Goal: Transaction & Acquisition: Purchase product/service

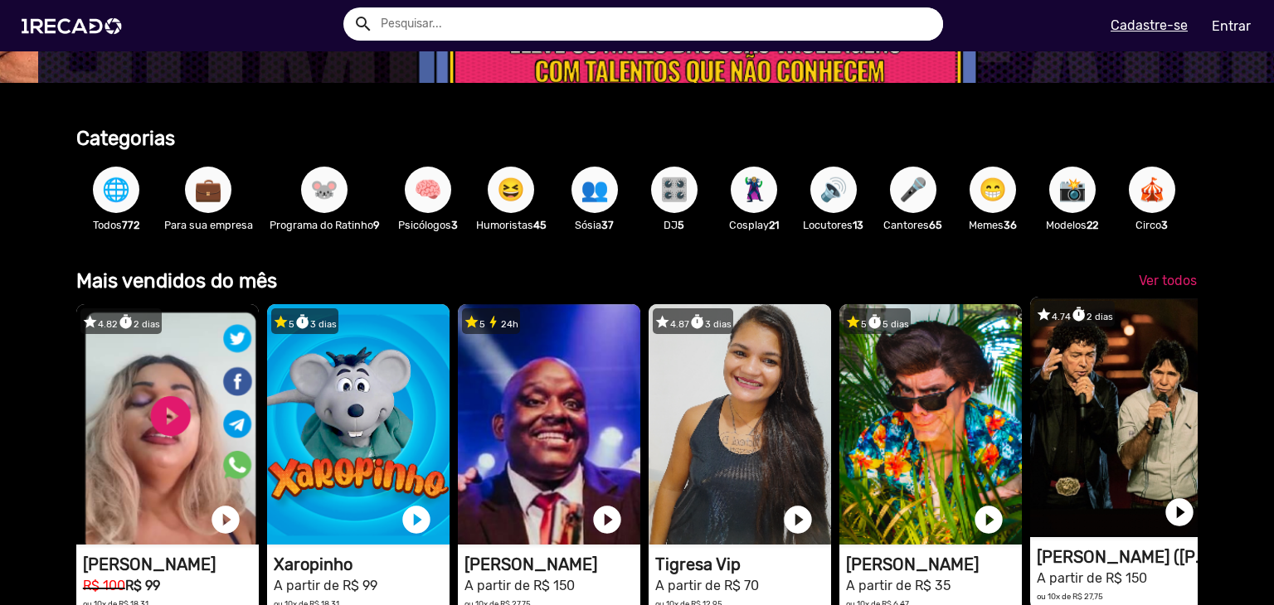
scroll to position [332, 0]
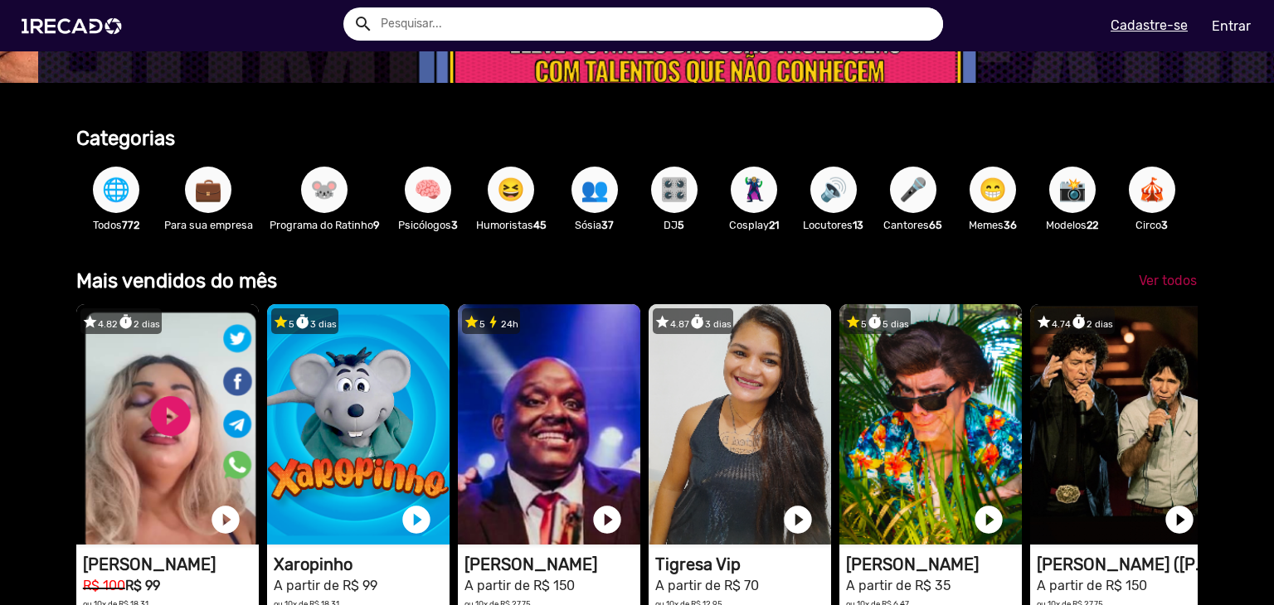
click at [1168, 289] on span "Ver todos" at bounding box center [1168, 281] width 58 height 16
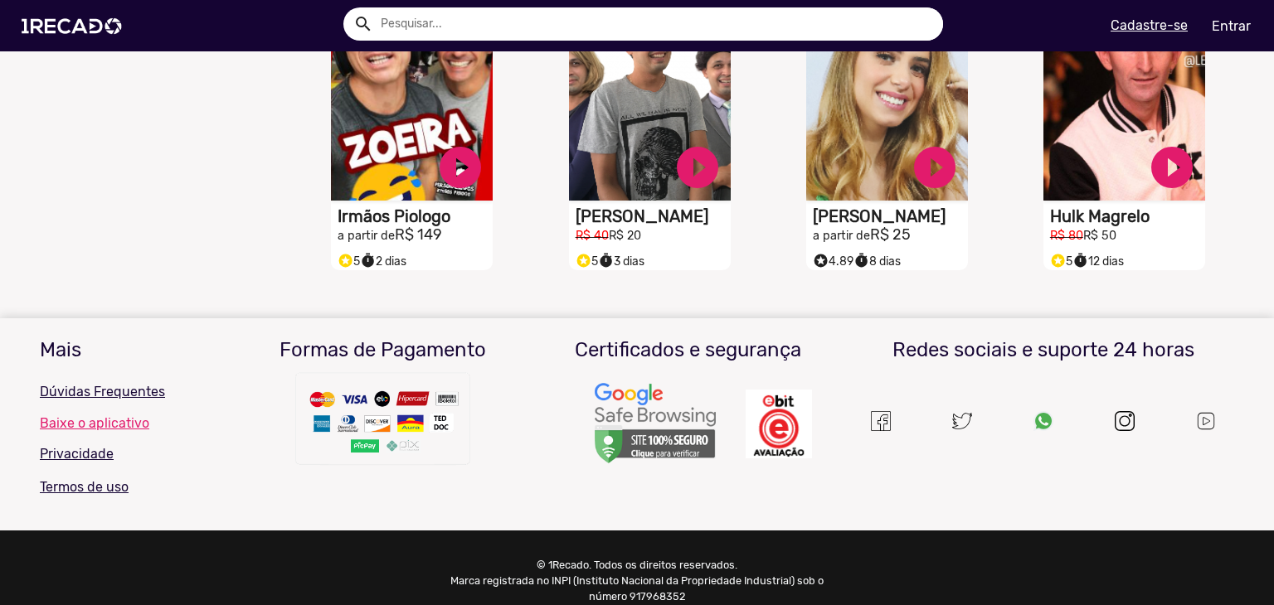
scroll to position [746, 0]
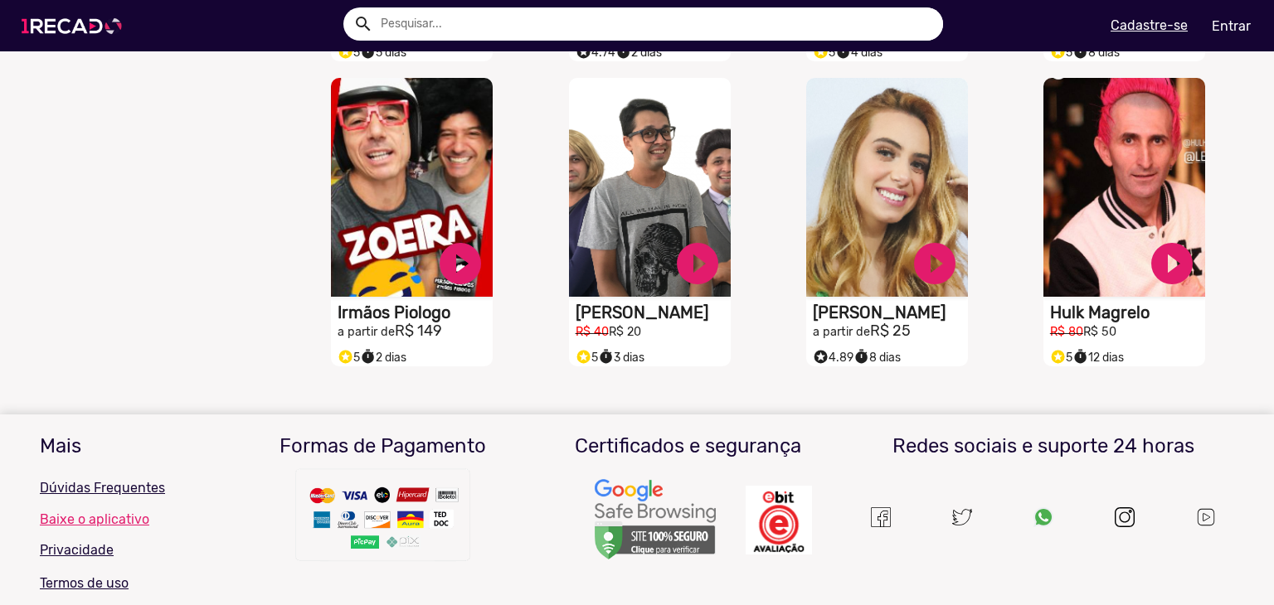
click at [66, 24] on img at bounding box center [74, 26] width 125 height 71
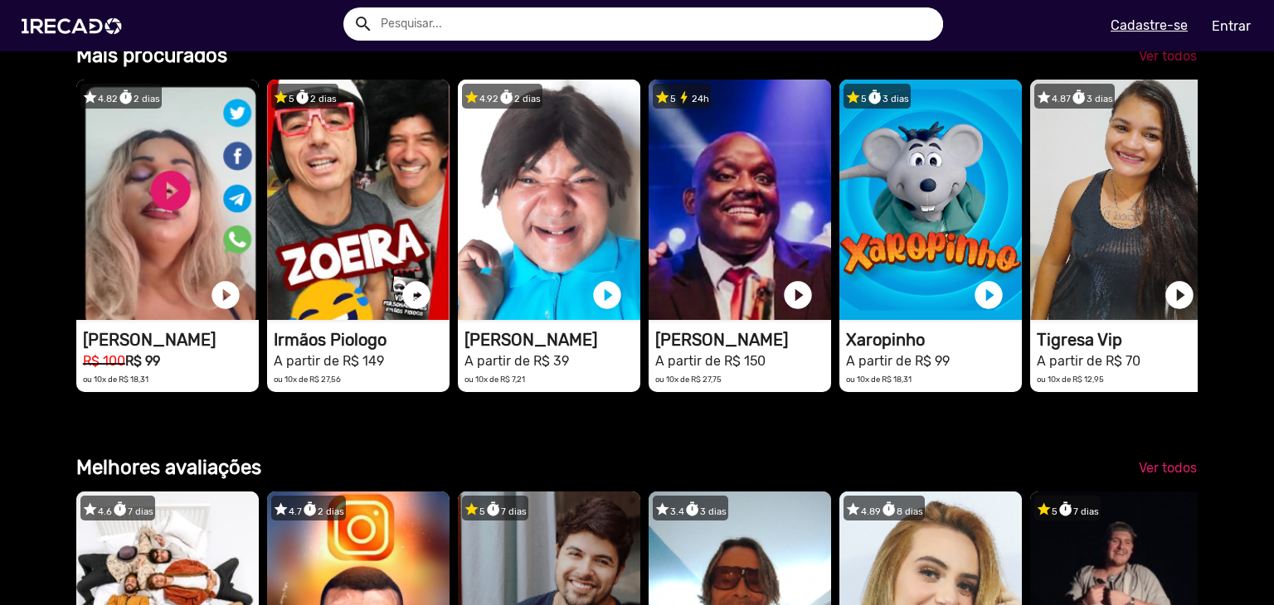
scroll to position [0, 2522]
click at [1139, 64] on span "Ver todos" at bounding box center [1168, 56] width 58 height 16
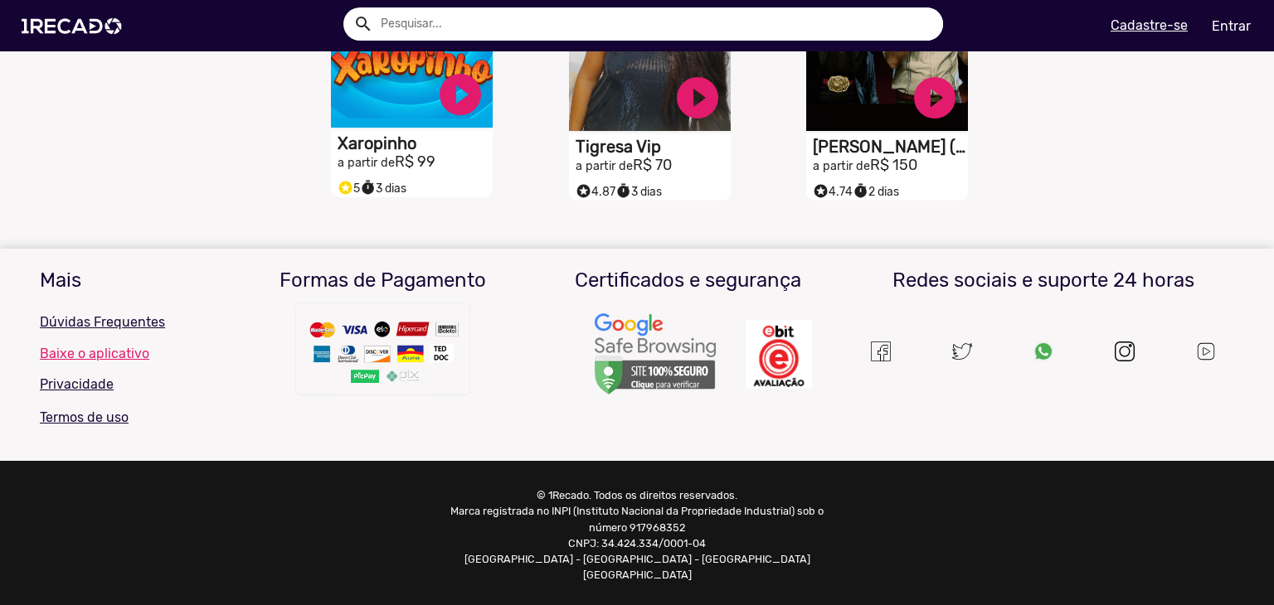
scroll to position [109, 0]
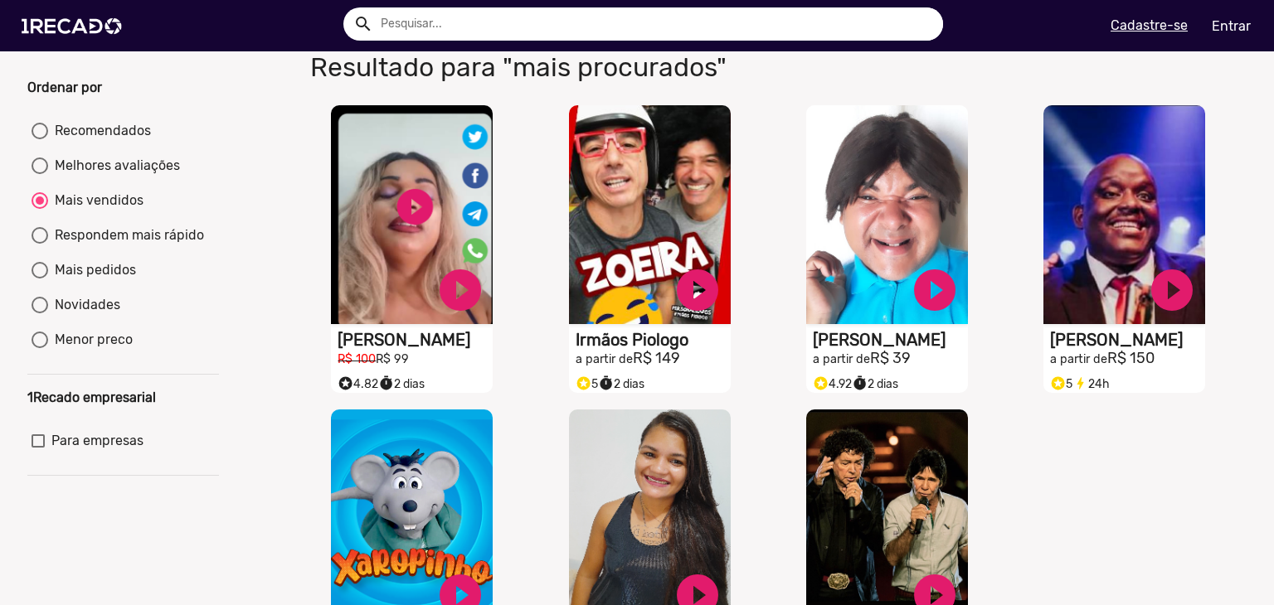
click at [66, 141] on div "Recomendados" at bounding box center [99, 131] width 103 height 20
click at [40, 140] on input "Recomendados" at bounding box center [39, 139] width 1 height 1
radio input "true"
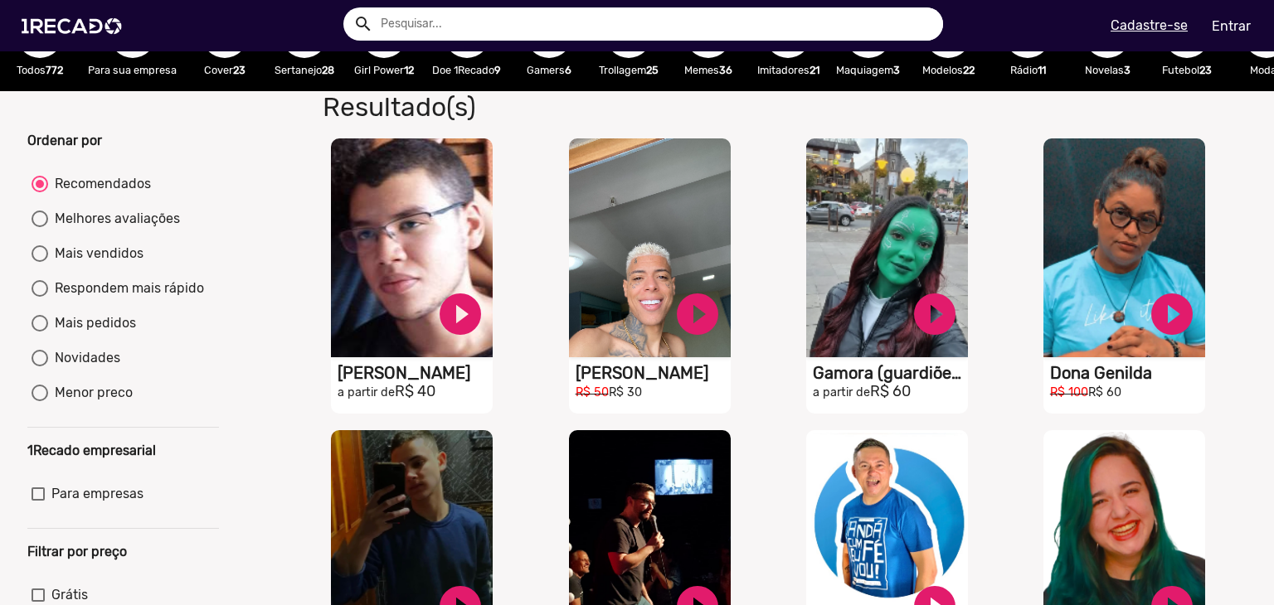
scroll to position [27, 0]
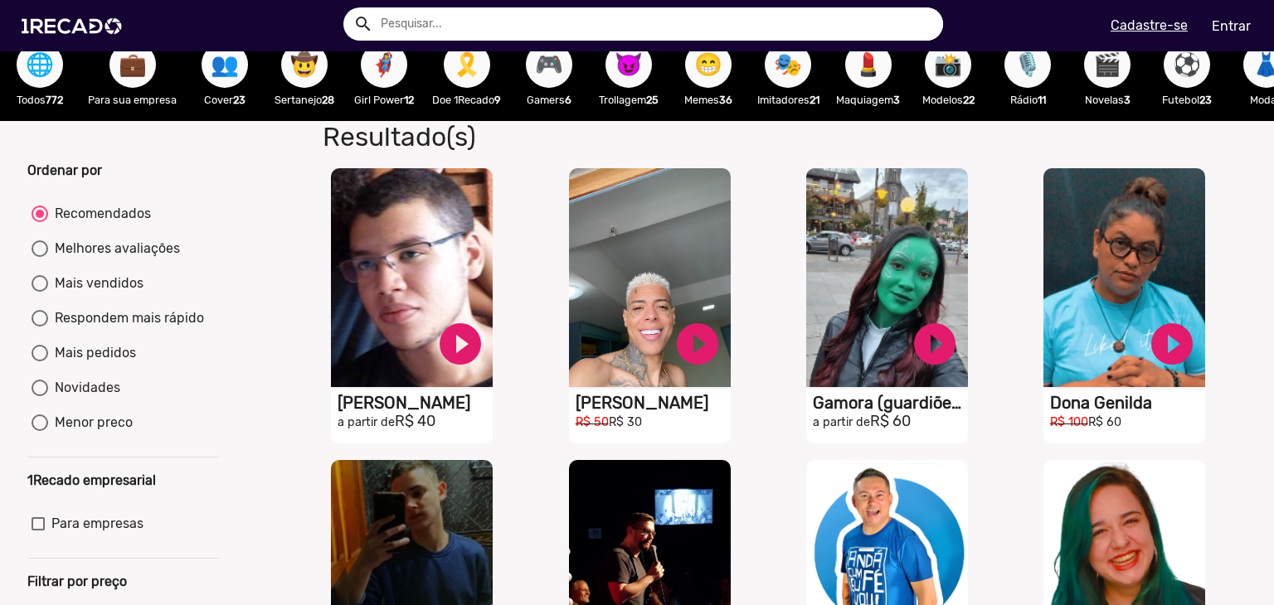
click at [72, 259] on div "Melhores avaliações" at bounding box center [114, 249] width 132 height 20
click at [40, 258] on input "Melhores avaliações" at bounding box center [39, 257] width 1 height 1
radio input "true"
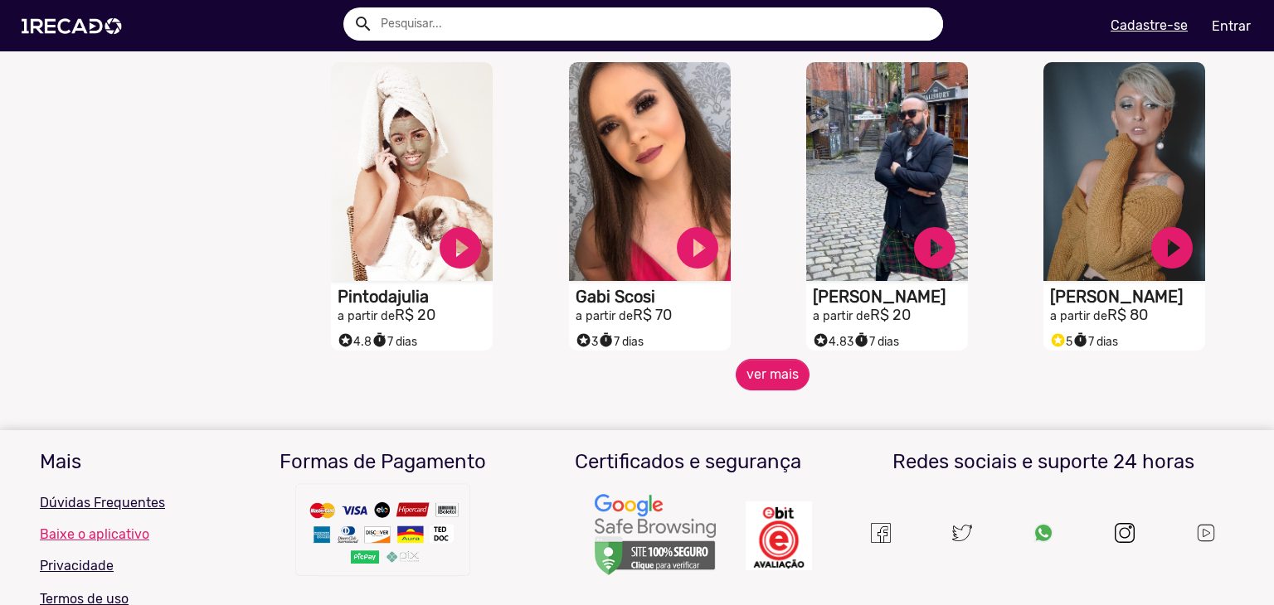
scroll to position [1354, 0]
click at [766, 377] on button "ver mais" at bounding box center [773, 374] width 74 height 32
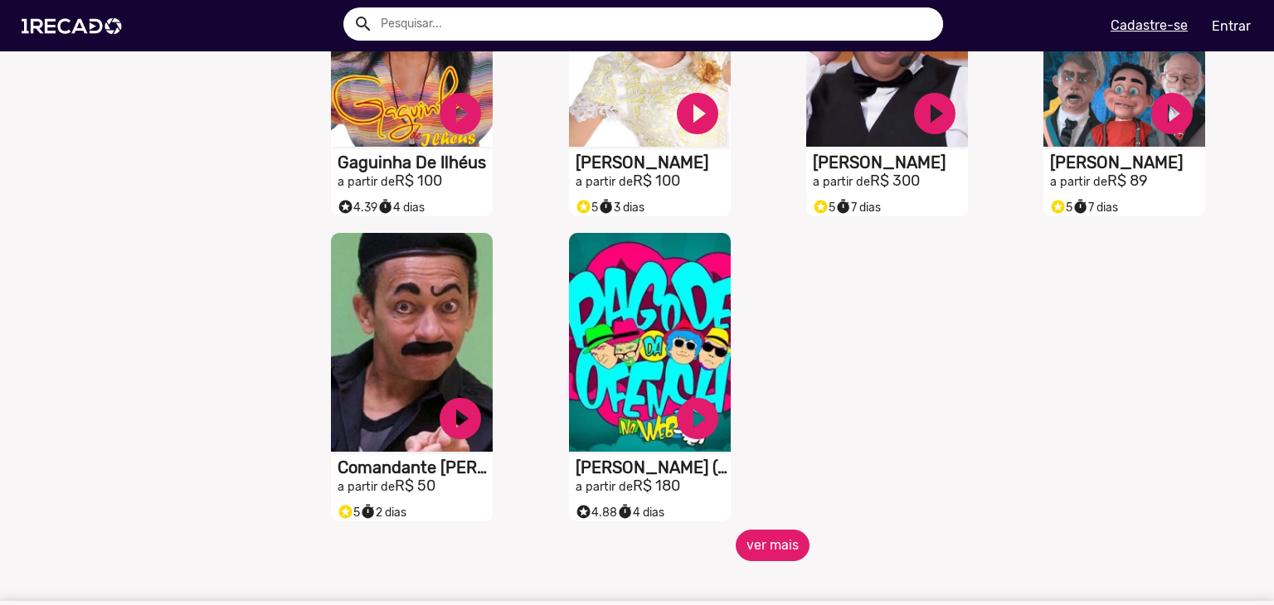
scroll to position [2100, 0]
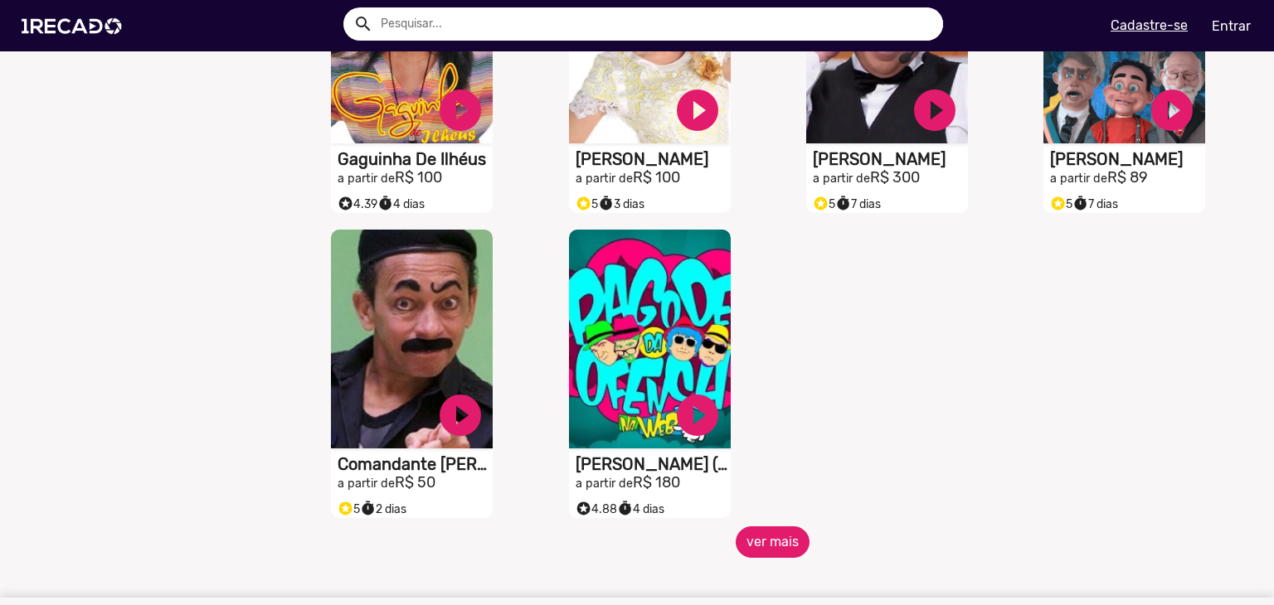
click at [762, 544] on button "ver mais" at bounding box center [773, 543] width 74 height 32
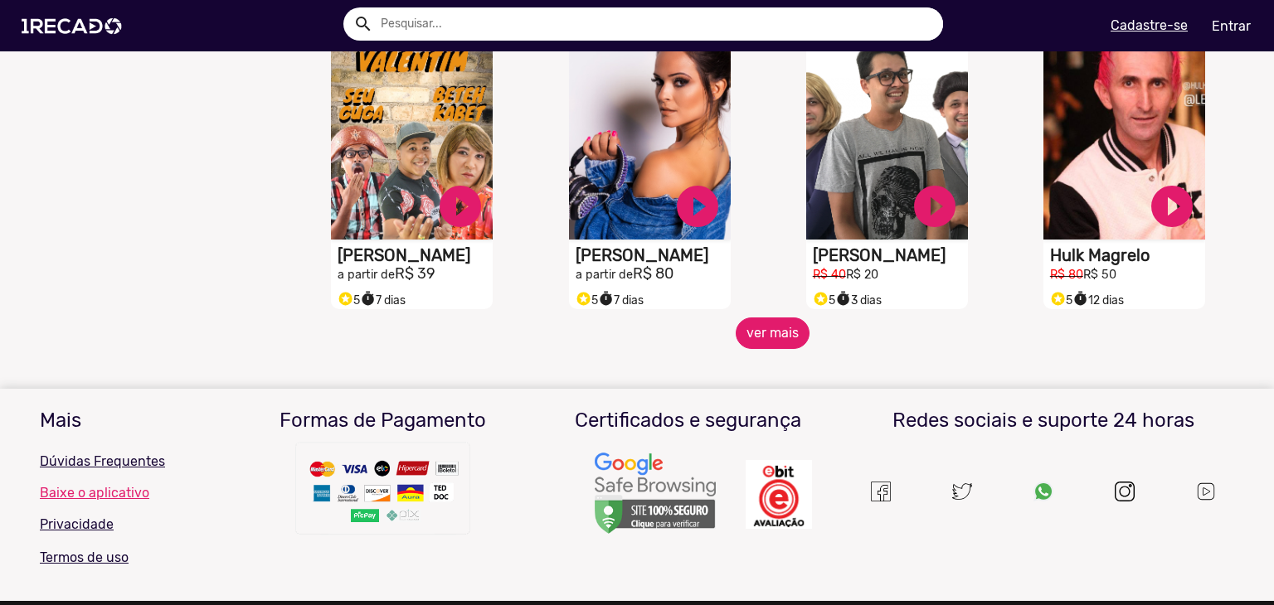
scroll to position [2930, 0]
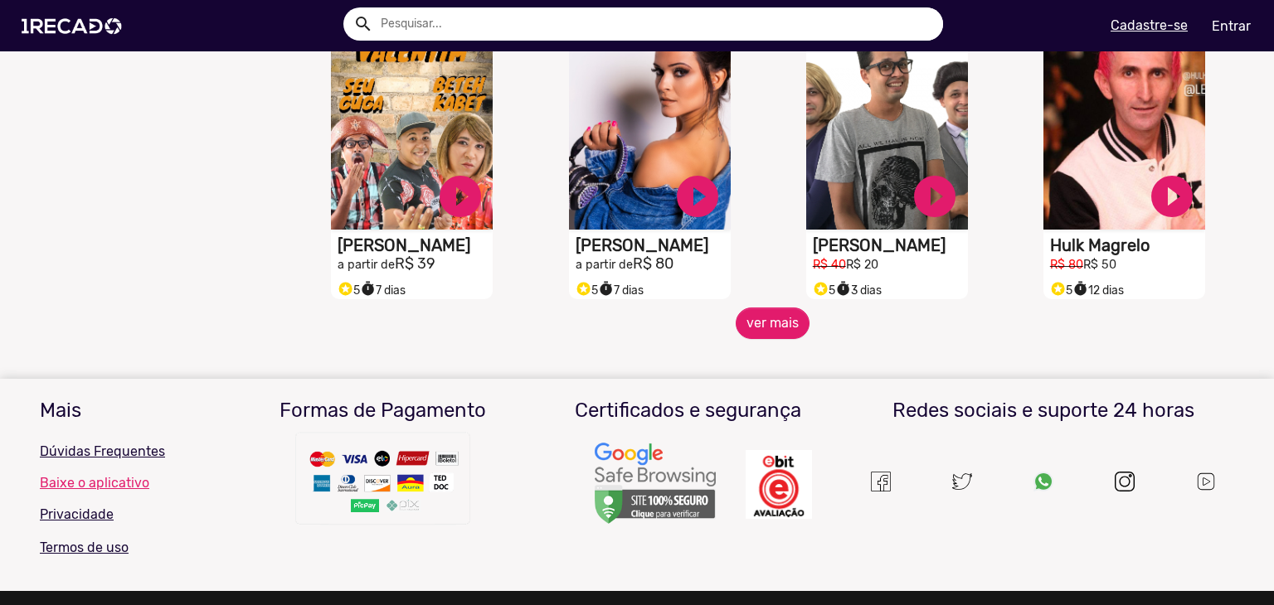
click at [765, 348] on mat-sidenav-content "🌐 Todos 772 💼 Para sua empresa 👥 Cover 23 🤠 Sertanejo 28 🦸‍♀️ Girl Power 12 🎗️ …" at bounding box center [637, 302] width 1274 height 605
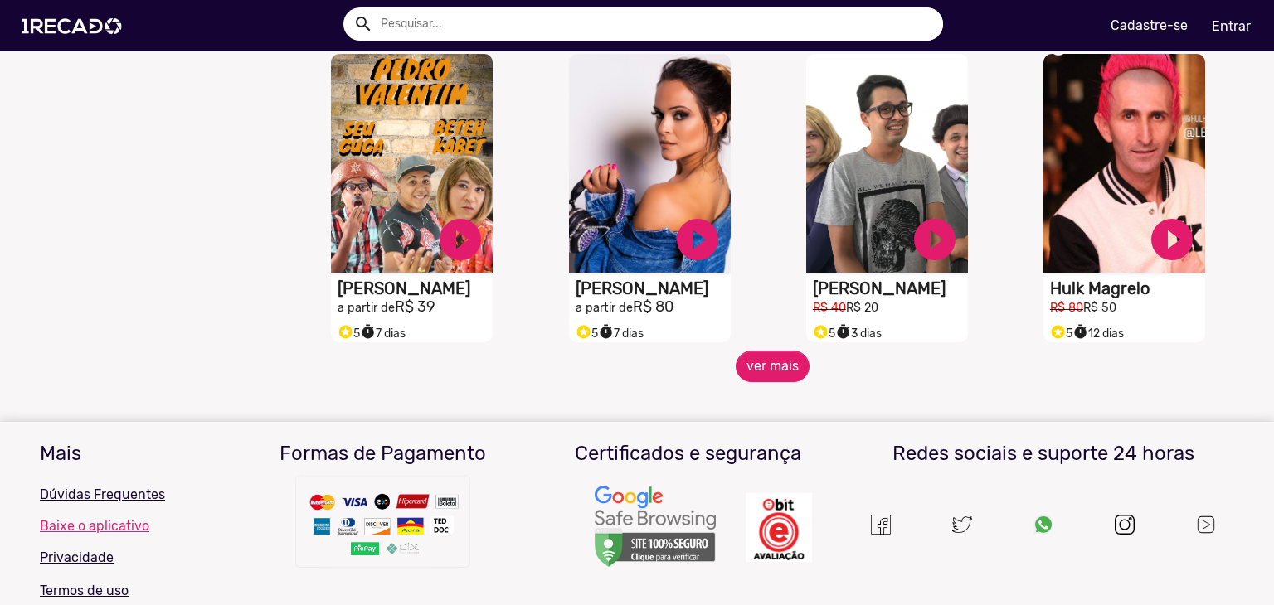
scroll to position [2847, 0]
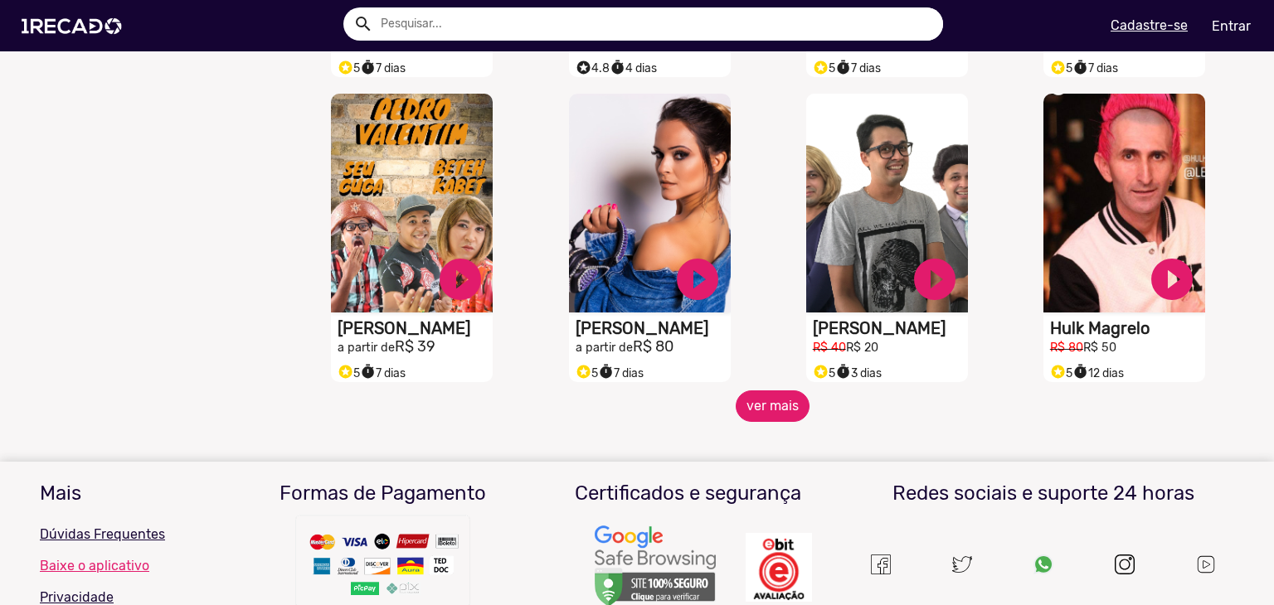
click at [771, 412] on button "ver mais" at bounding box center [773, 407] width 74 height 32
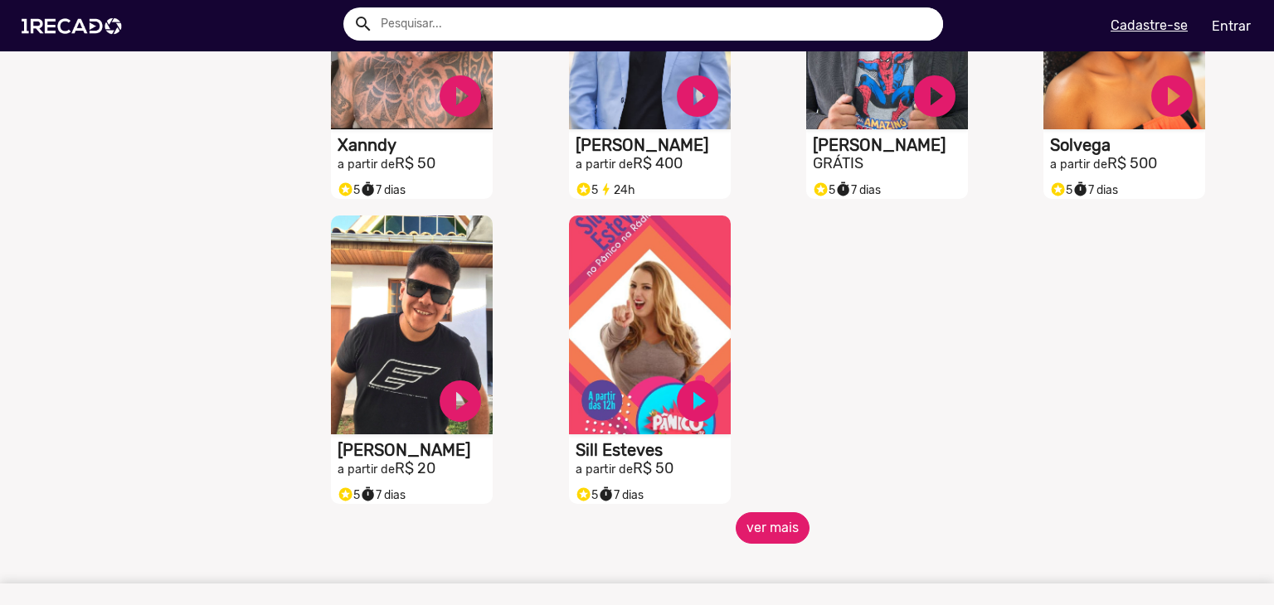
scroll to position [3676, 0]
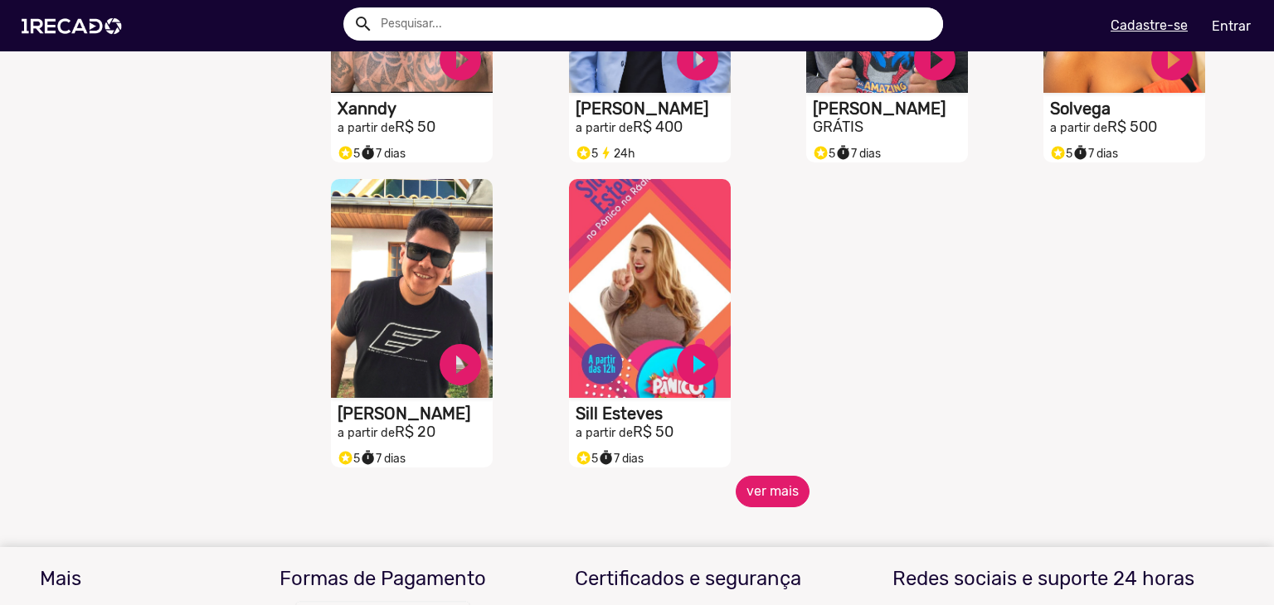
click at [737, 488] on button "ver mais" at bounding box center [773, 492] width 74 height 32
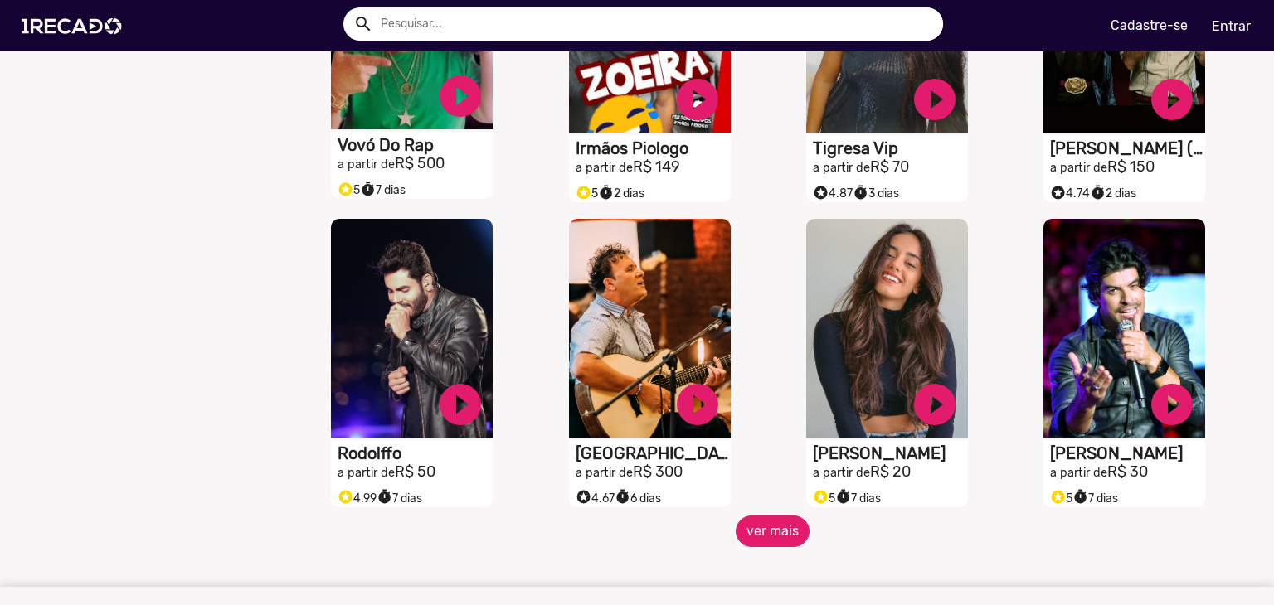
scroll to position [4257, 0]
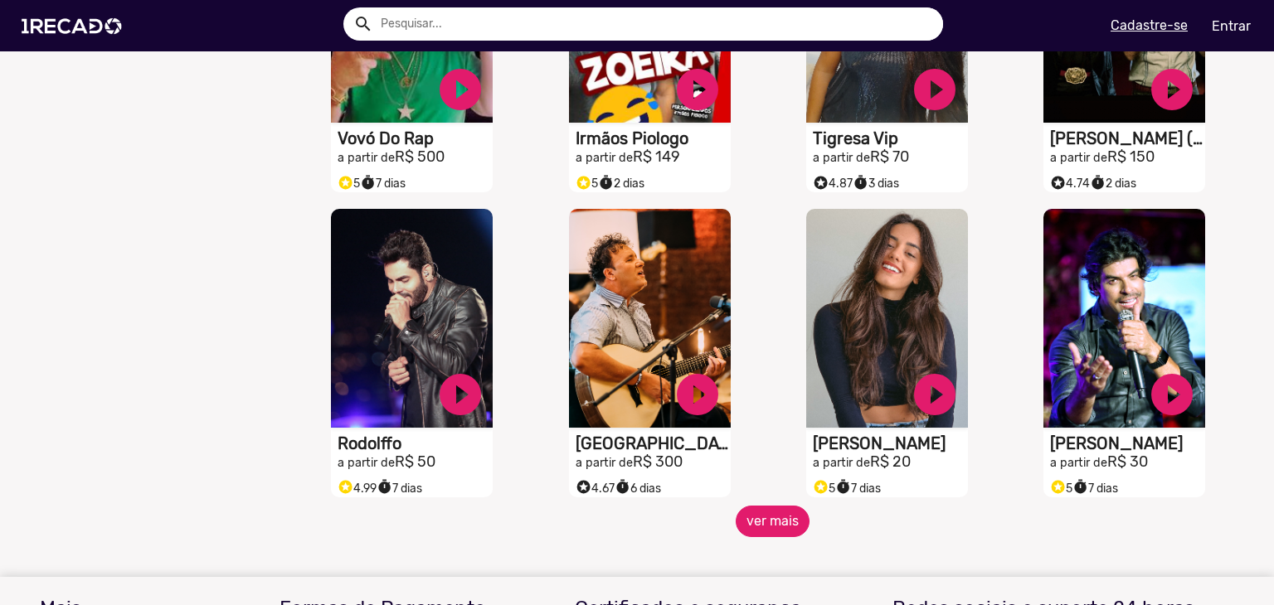
click at [776, 526] on button "ver mais" at bounding box center [773, 522] width 74 height 32
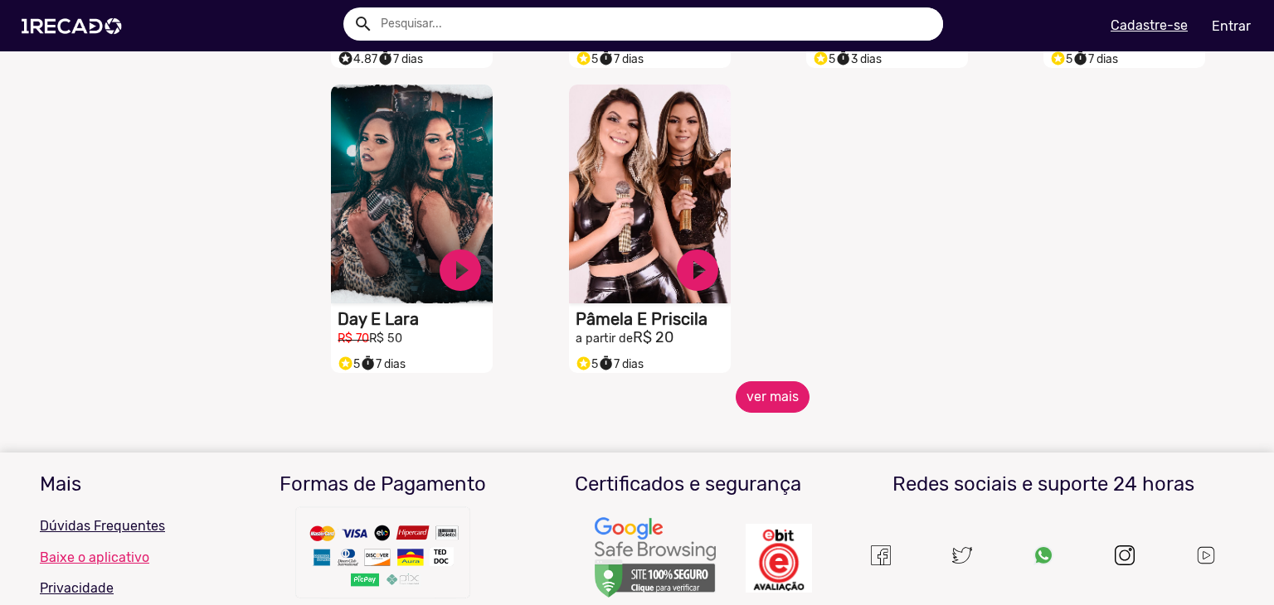
scroll to position [5335, 0]
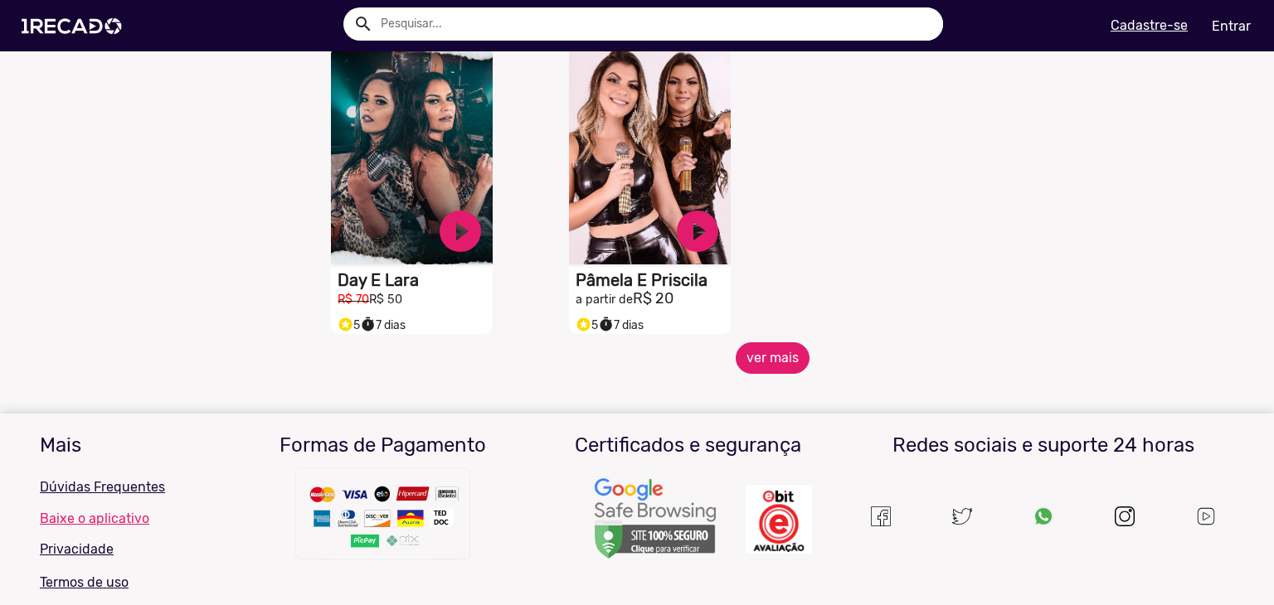
click at [790, 357] on button "ver mais" at bounding box center [773, 359] width 74 height 32
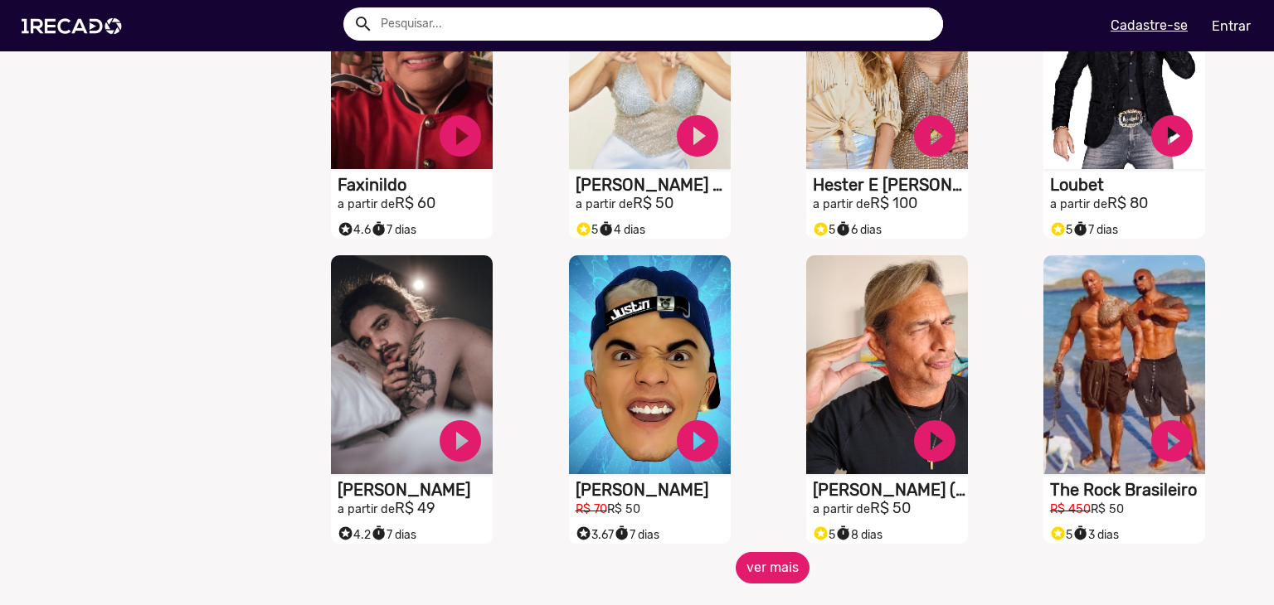
scroll to position [5833, 0]
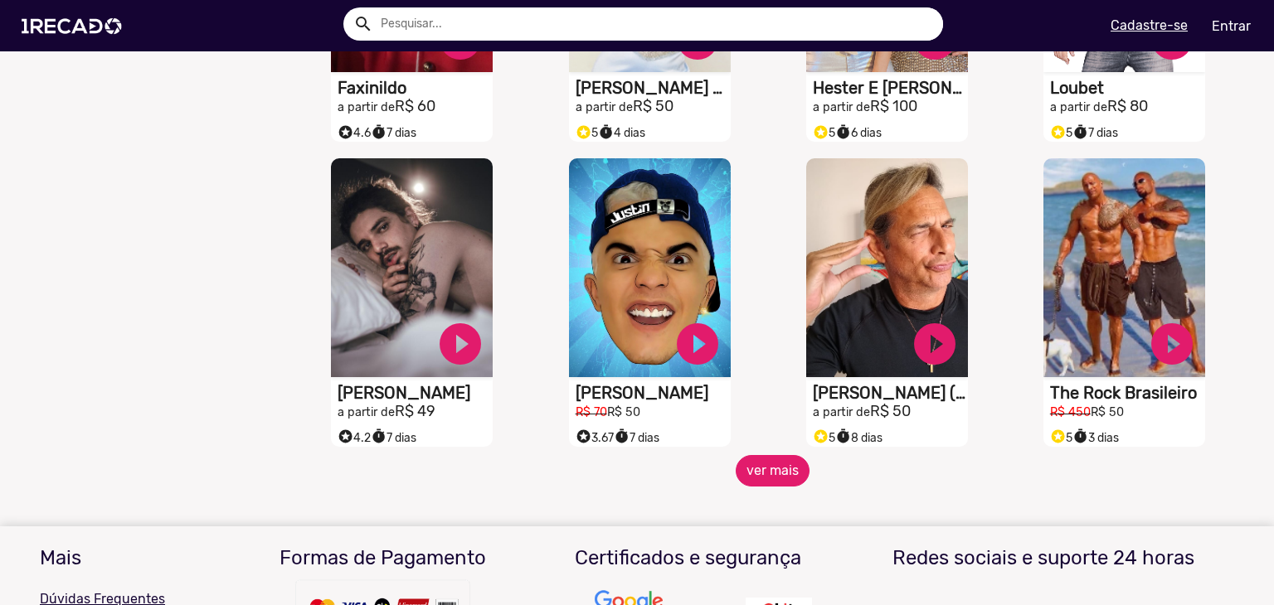
click at [758, 470] on button "ver mais" at bounding box center [773, 471] width 74 height 32
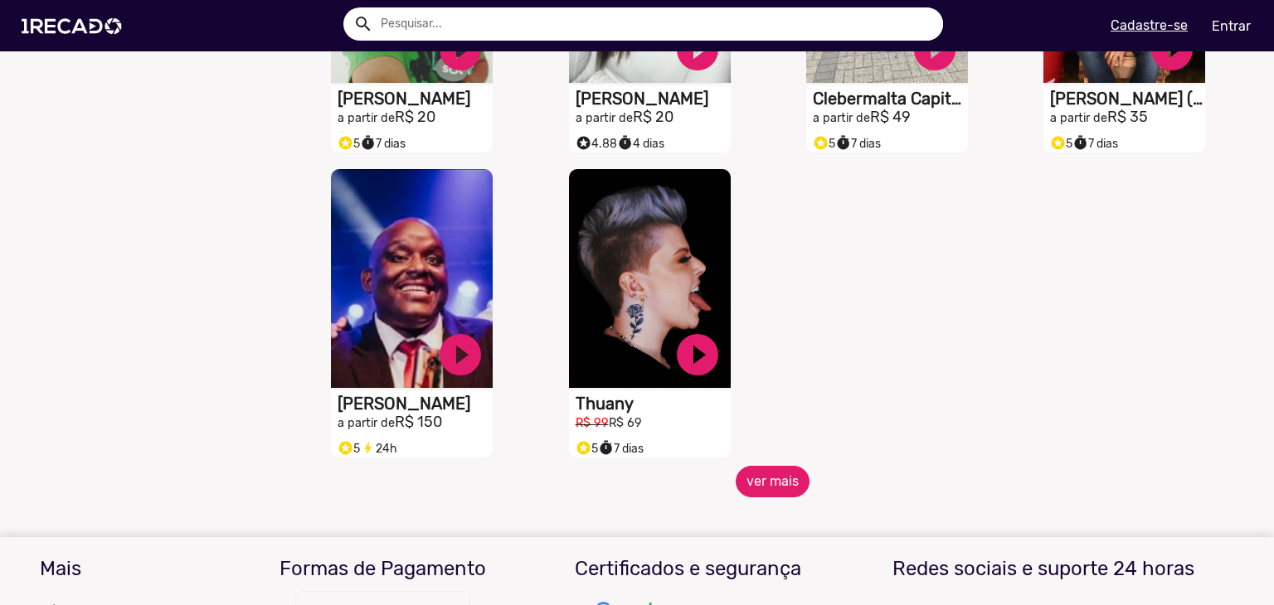
scroll to position [6745, 0]
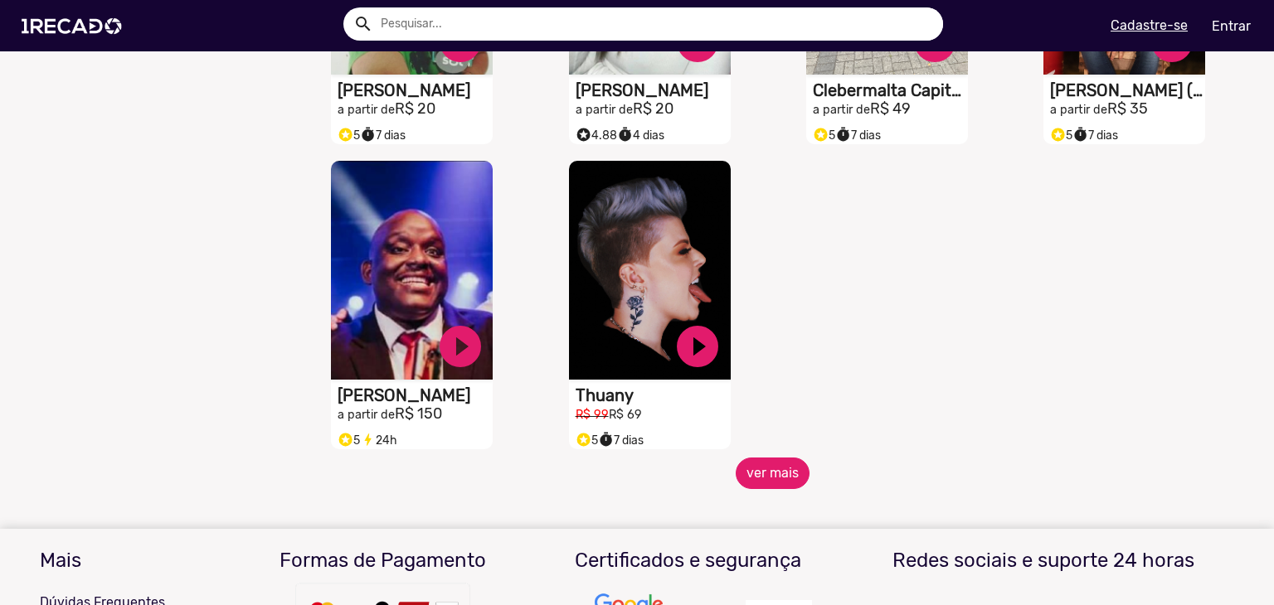
click at [746, 474] on button "ver mais" at bounding box center [773, 474] width 74 height 32
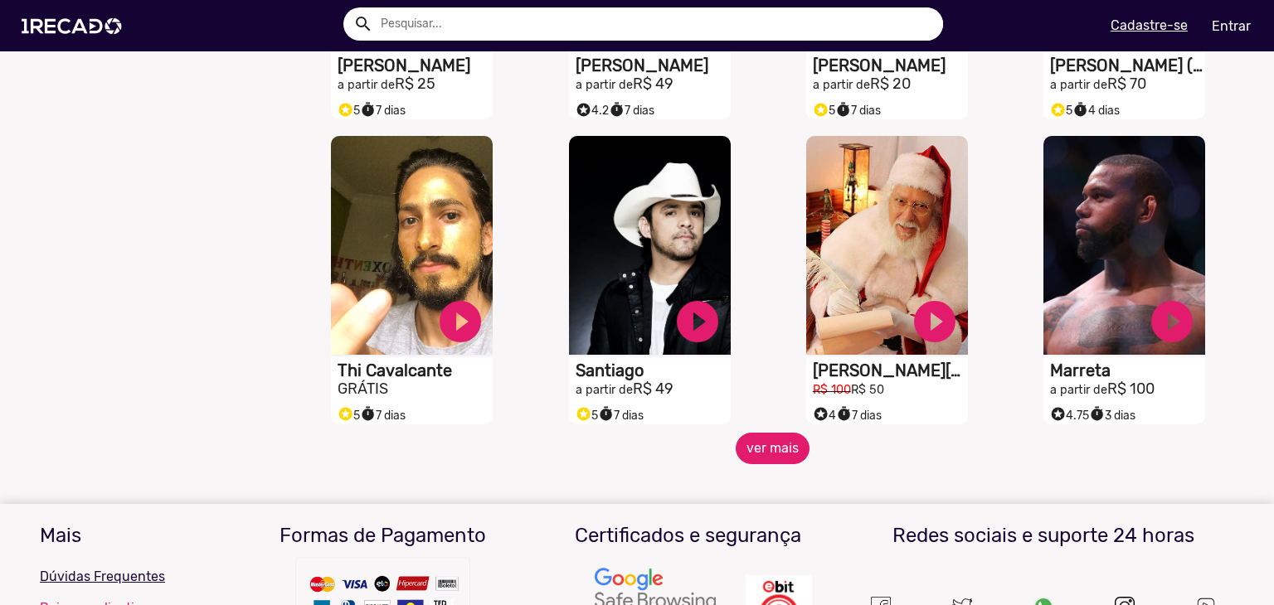
scroll to position [7409, 0]
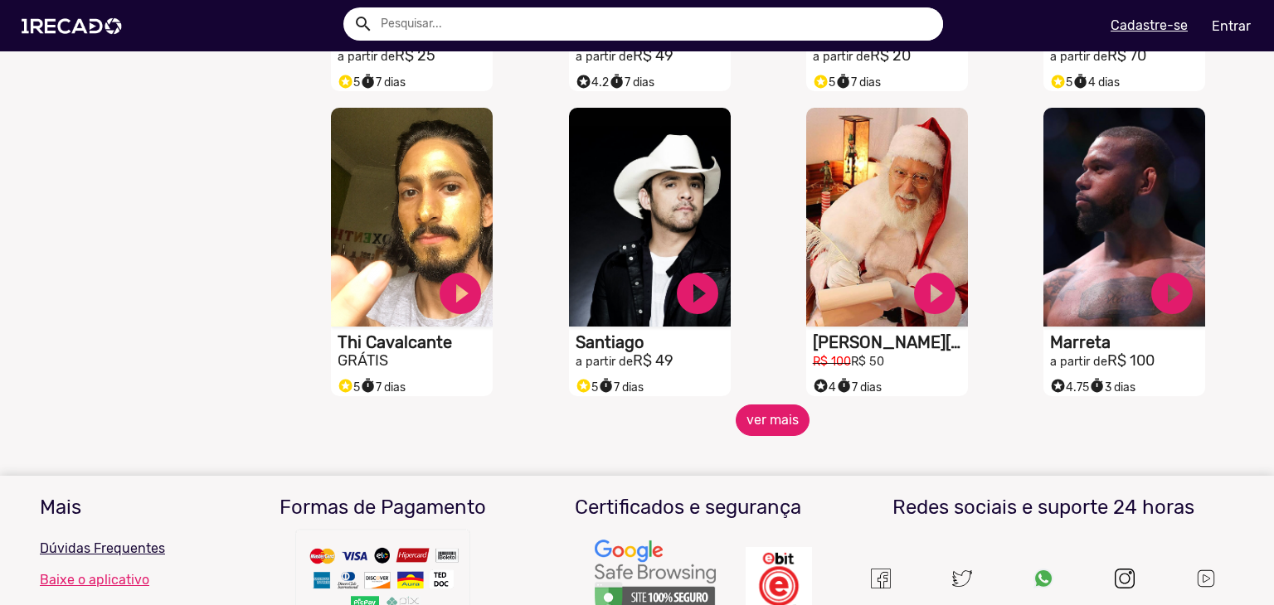
click at [742, 426] on button "ver mais" at bounding box center [773, 421] width 74 height 32
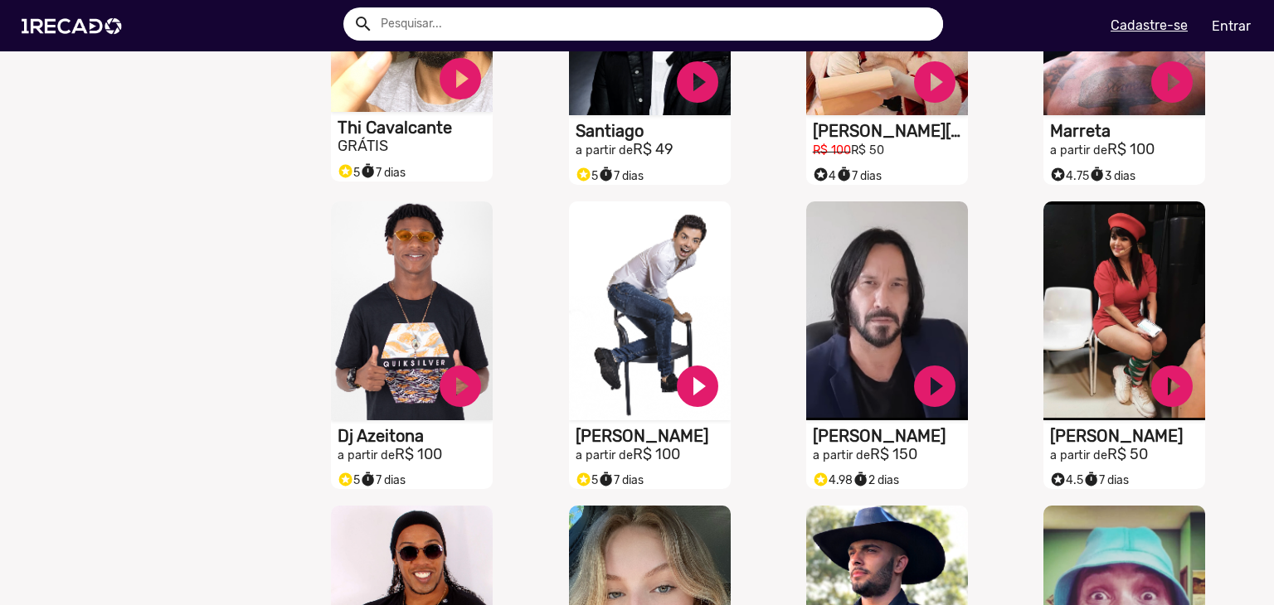
scroll to position [7657, 0]
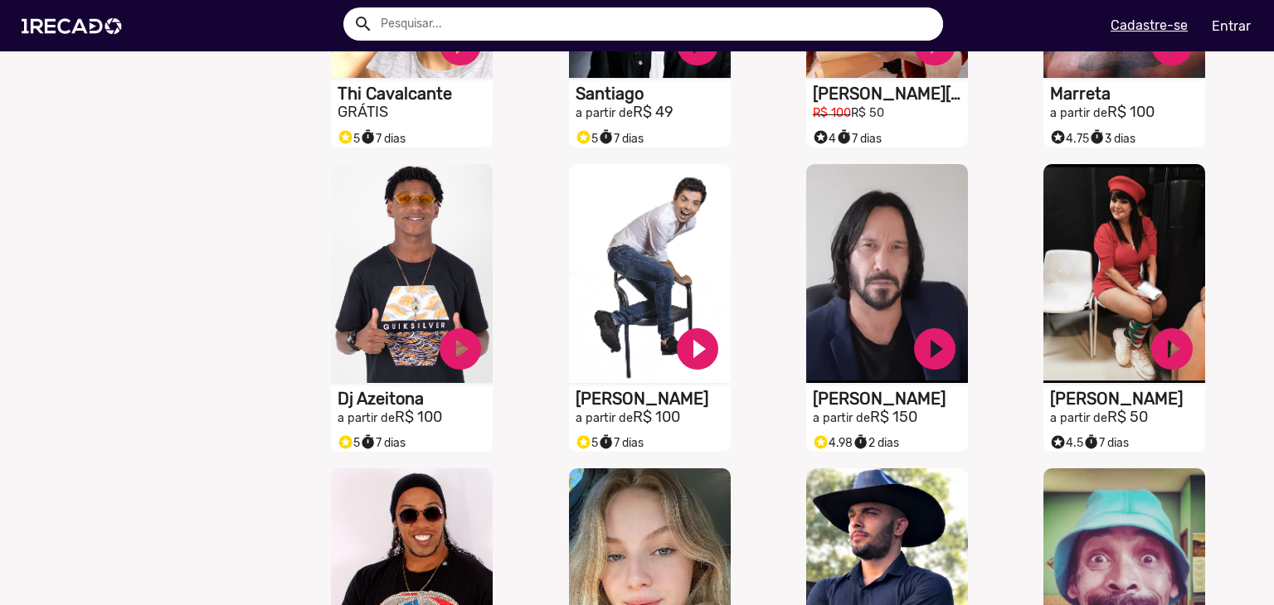
drag, startPoint x: 879, startPoint y: 396, endPoint x: 27, endPoint y: 355, distance: 853.7
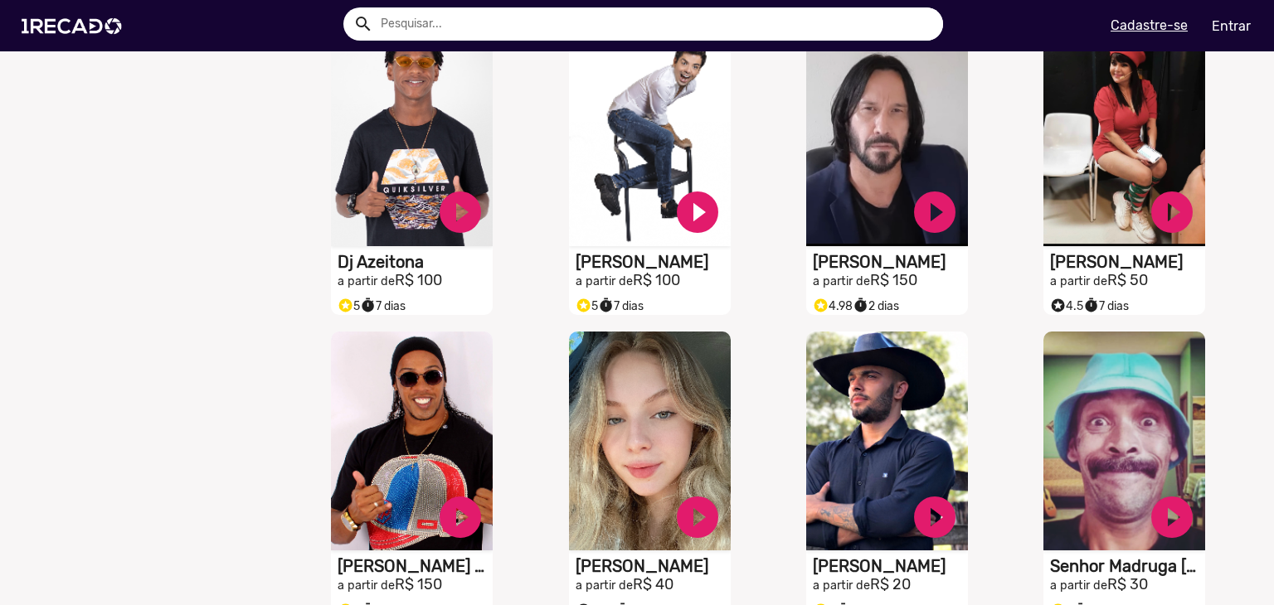
scroll to position [7823, 0]
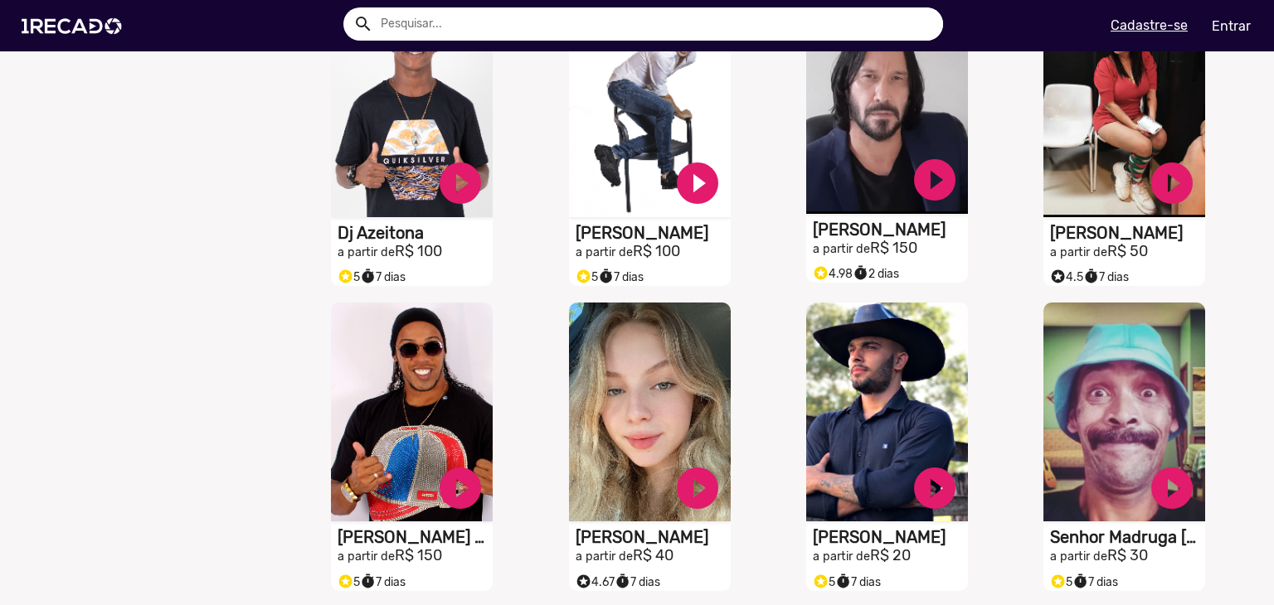
drag, startPoint x: 856, startPoint y: 229, endPoint x: 832, endPoint y: 234, distance: 24.6
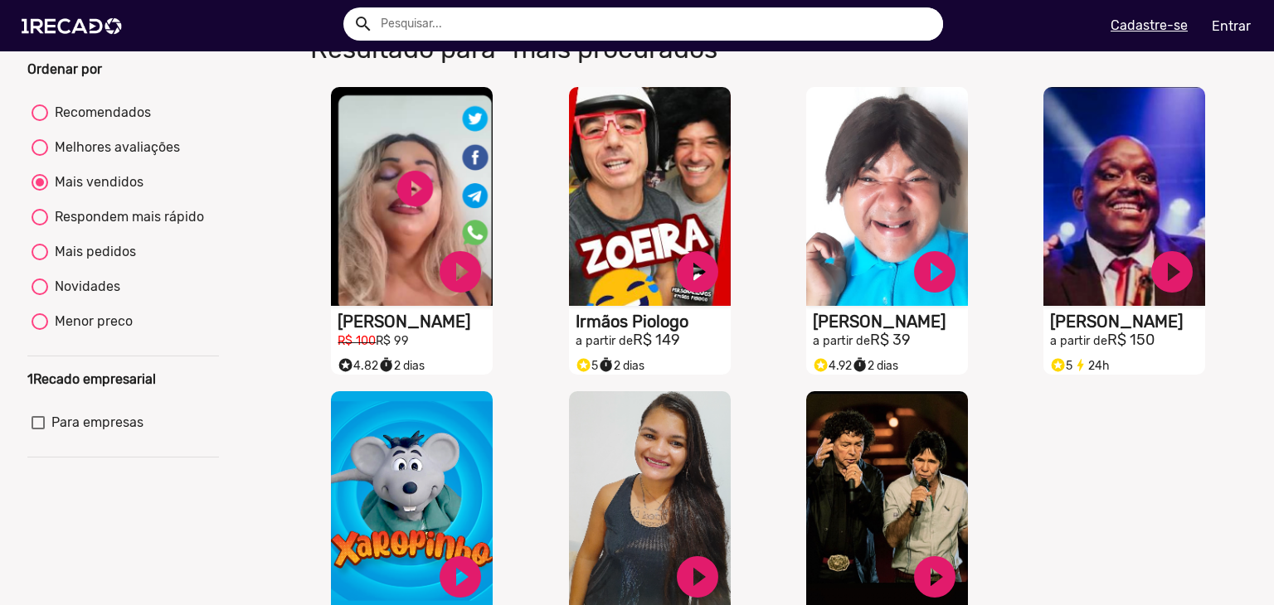
scroll to position [166, 0]
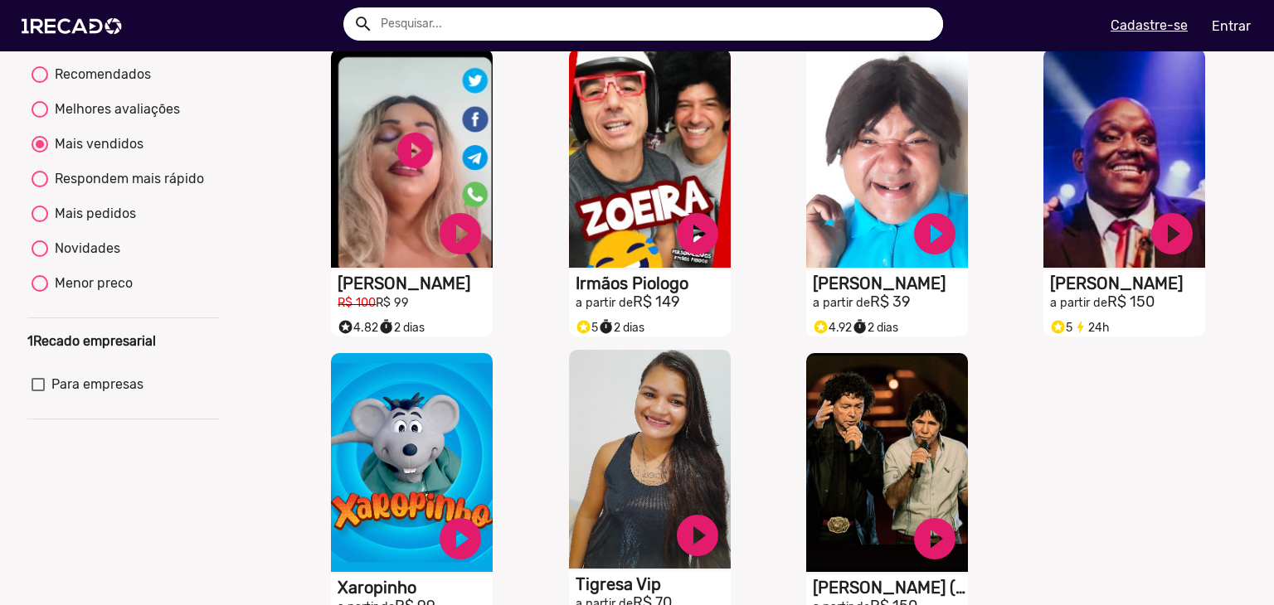
click at [493, 268] on video "S1RECADO vídeos dedicados para fãs e empresas" at bounding box center [412, 158] width 162 height 219
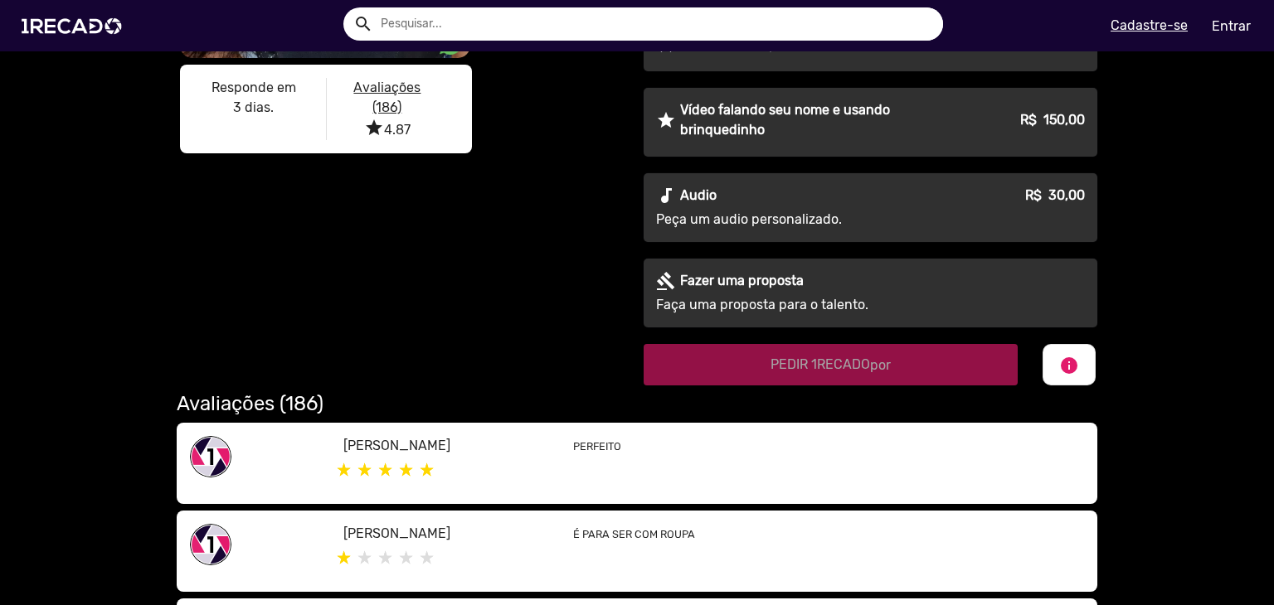
scroll to position [581, 0]
